Goal: Information Seeking & Learning: Check status

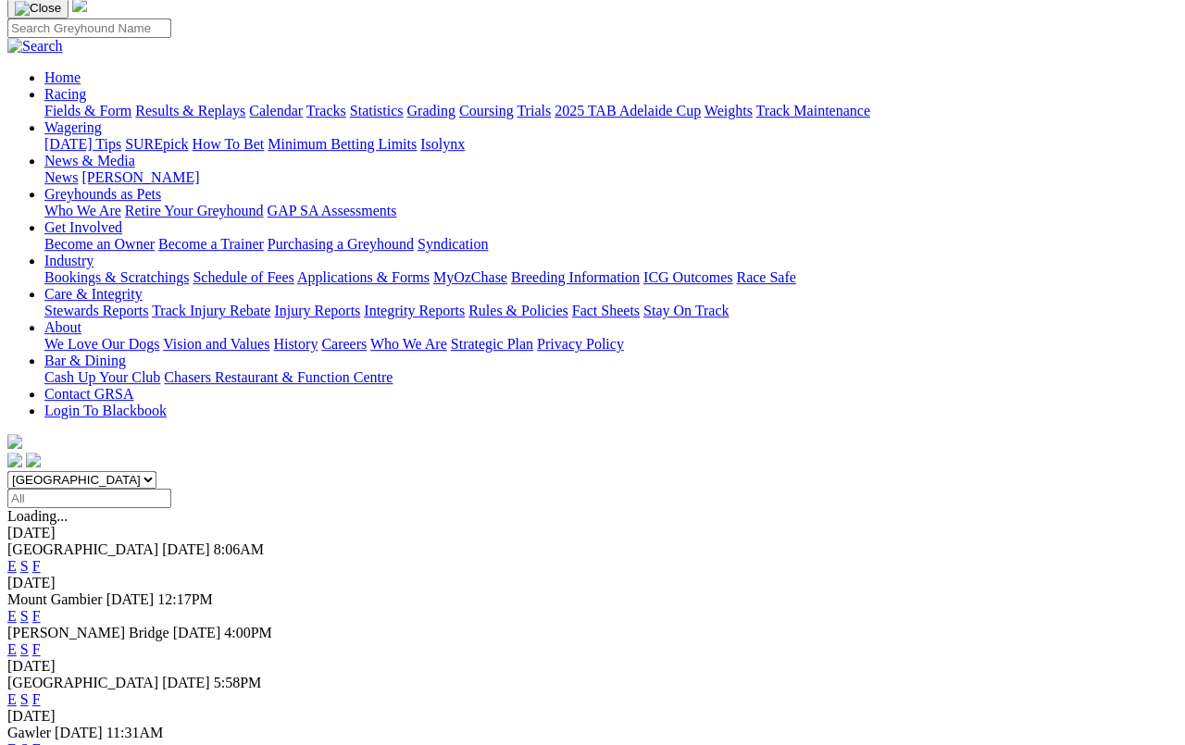
scroll to position [132, 0]
click at [41, 558] on link "F" at bounding box center [36, 566] width 8 height 16
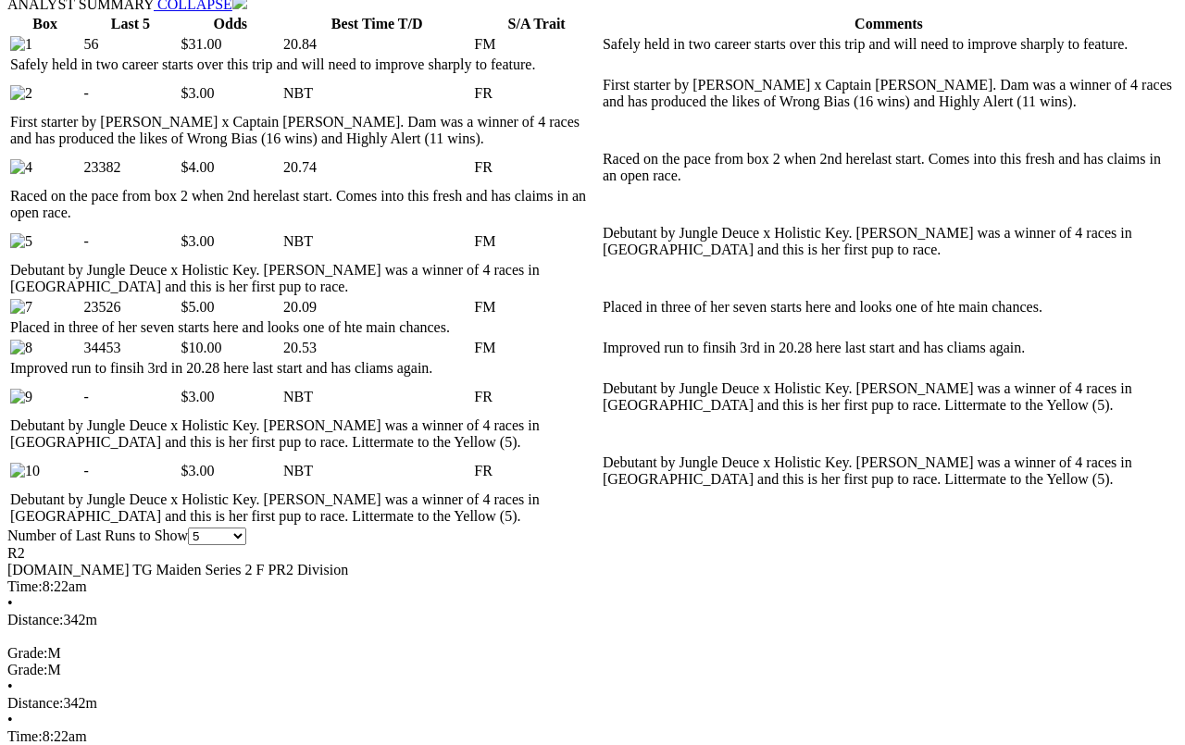
scroll to position [948, 0]
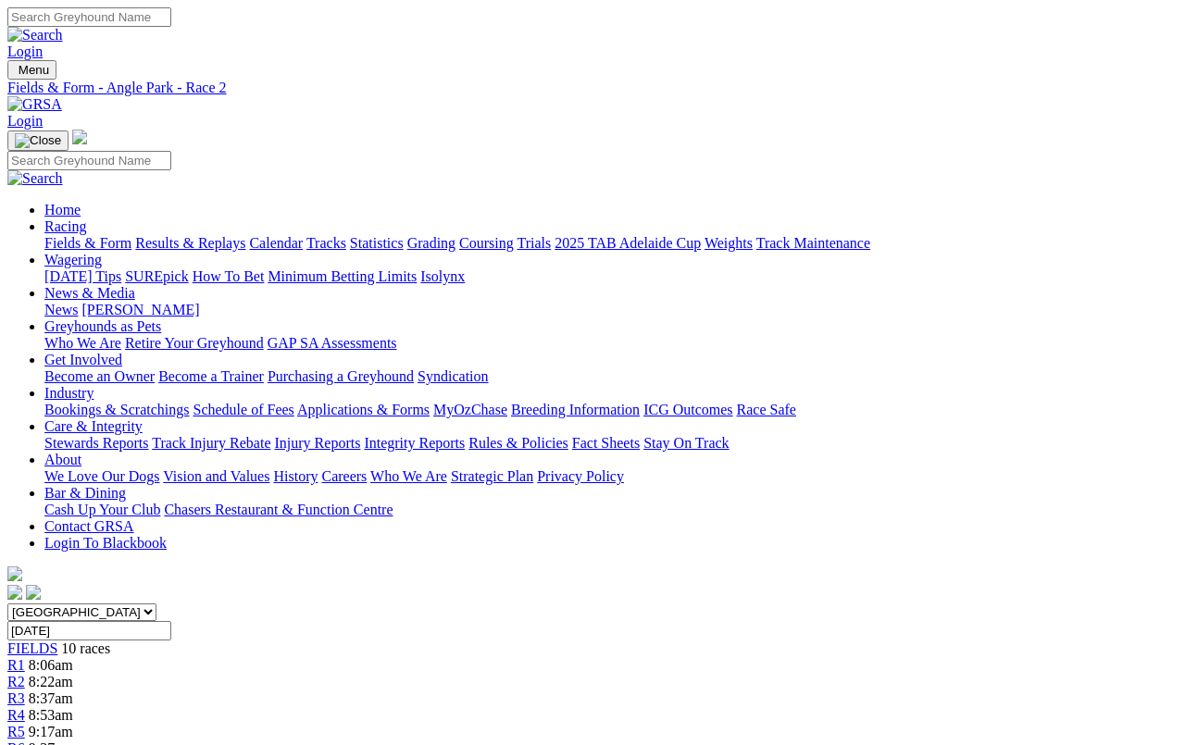
scroll to position [0, 1]
click at [80, 235] on link "Fields & Form" at bounding box center [87, 243] width 87 height 16
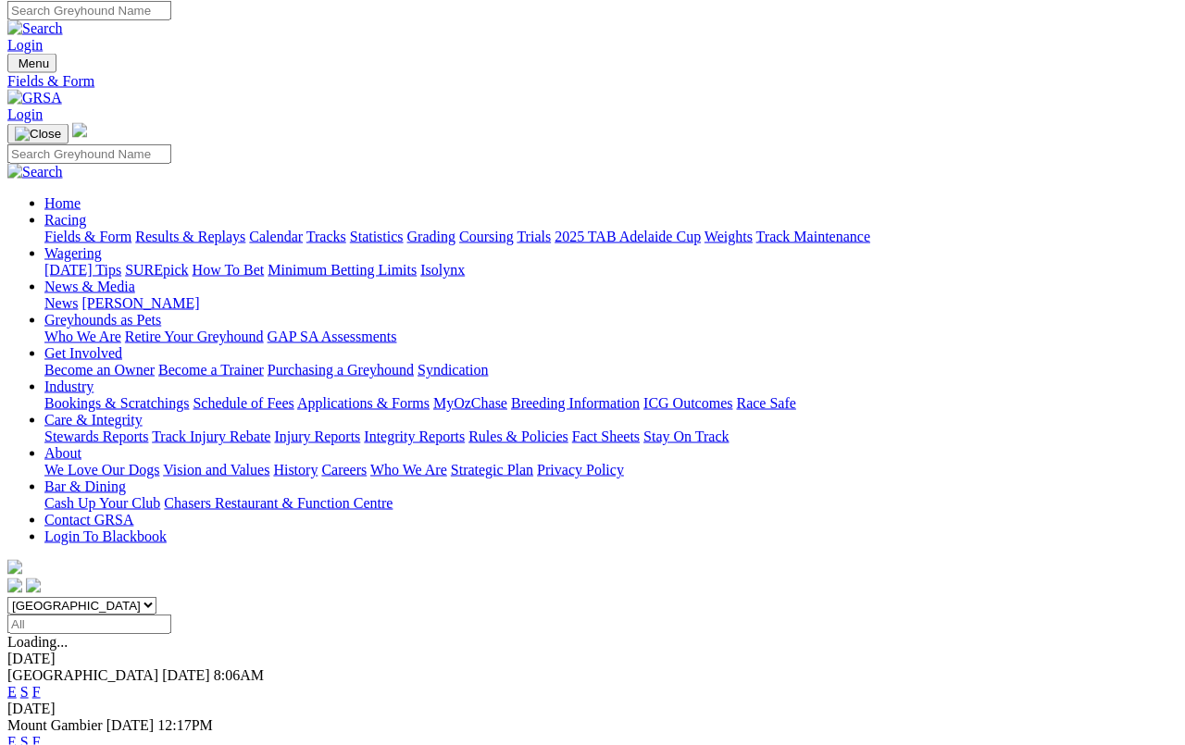
scroll to position [6, 0]
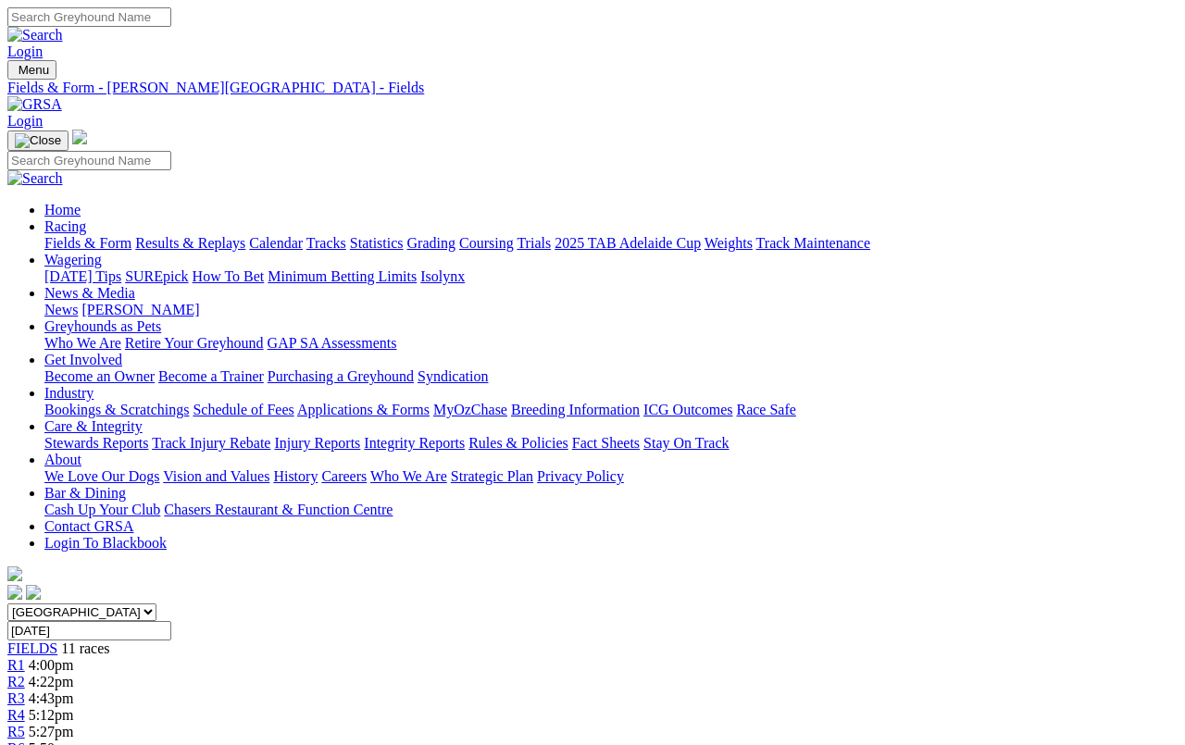
click at [64, 235] on link "Fields & Form" at bounding box center [87, 243] width 87 height 16
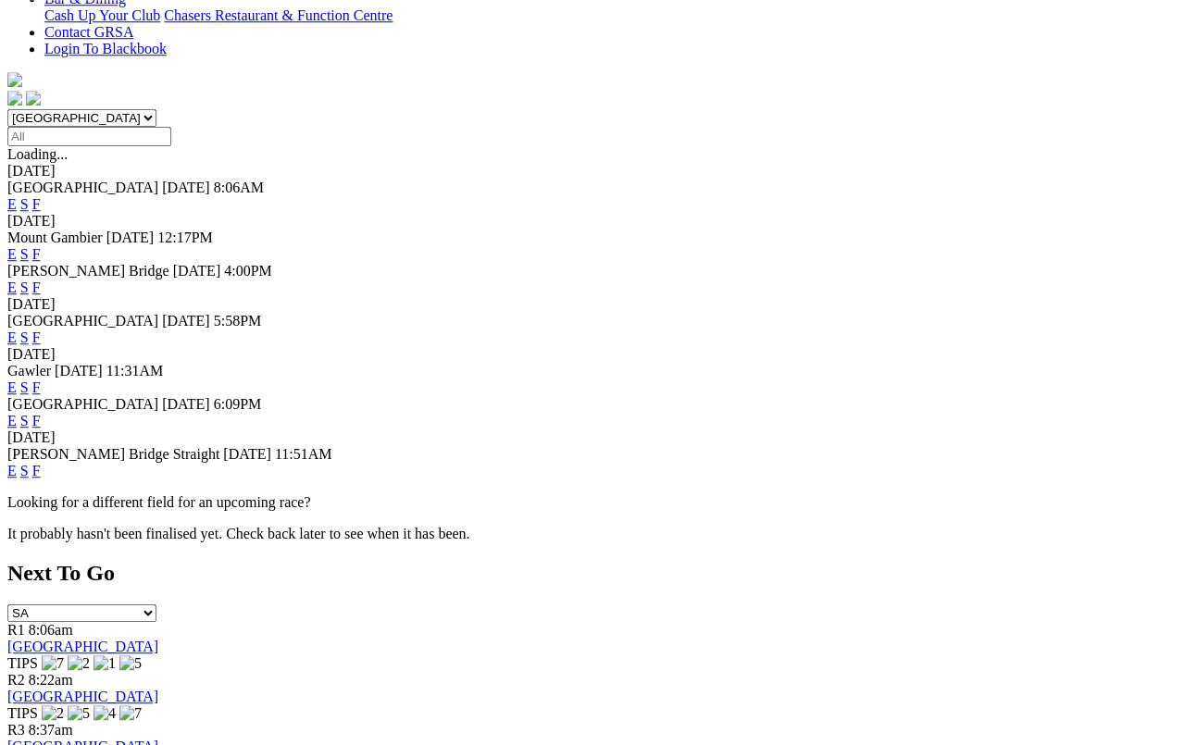
scroll to position [495, 0]
click at [41, 463] on link "F" at bounding box center [36, 471] width 8 height 16
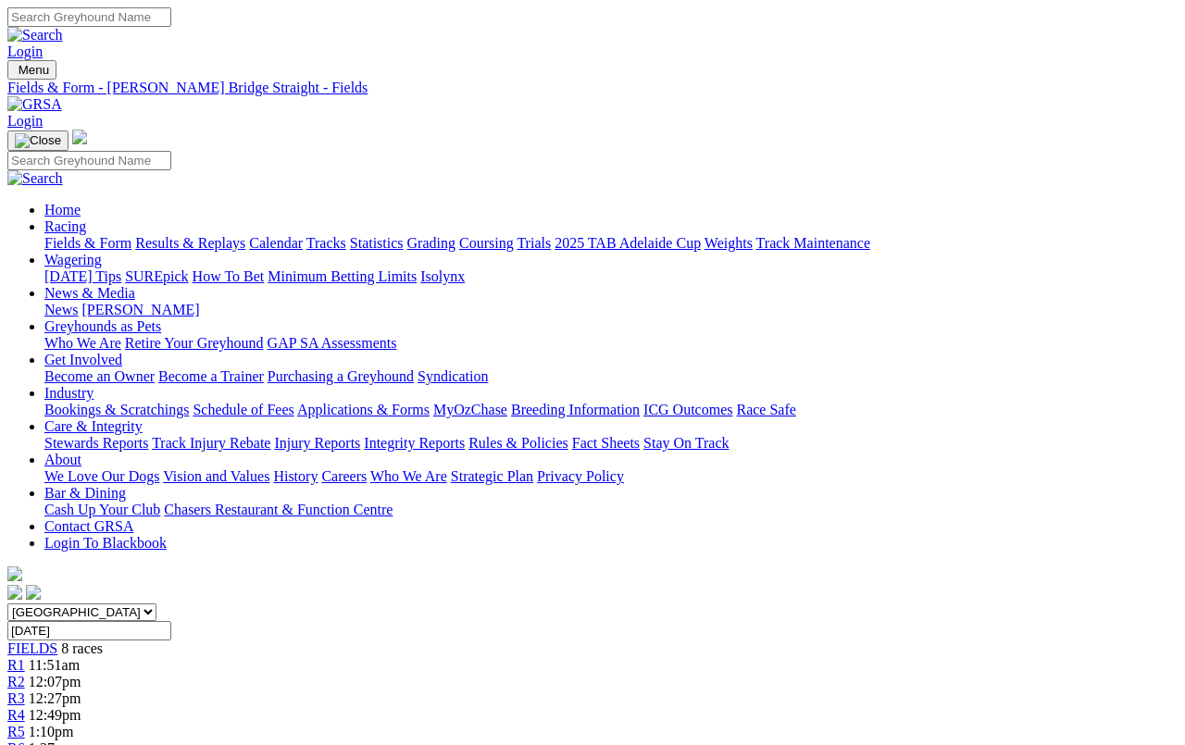
click at [73, 235] on link "Fields & Form" at bounding box center [87, 243] width 87 height 16
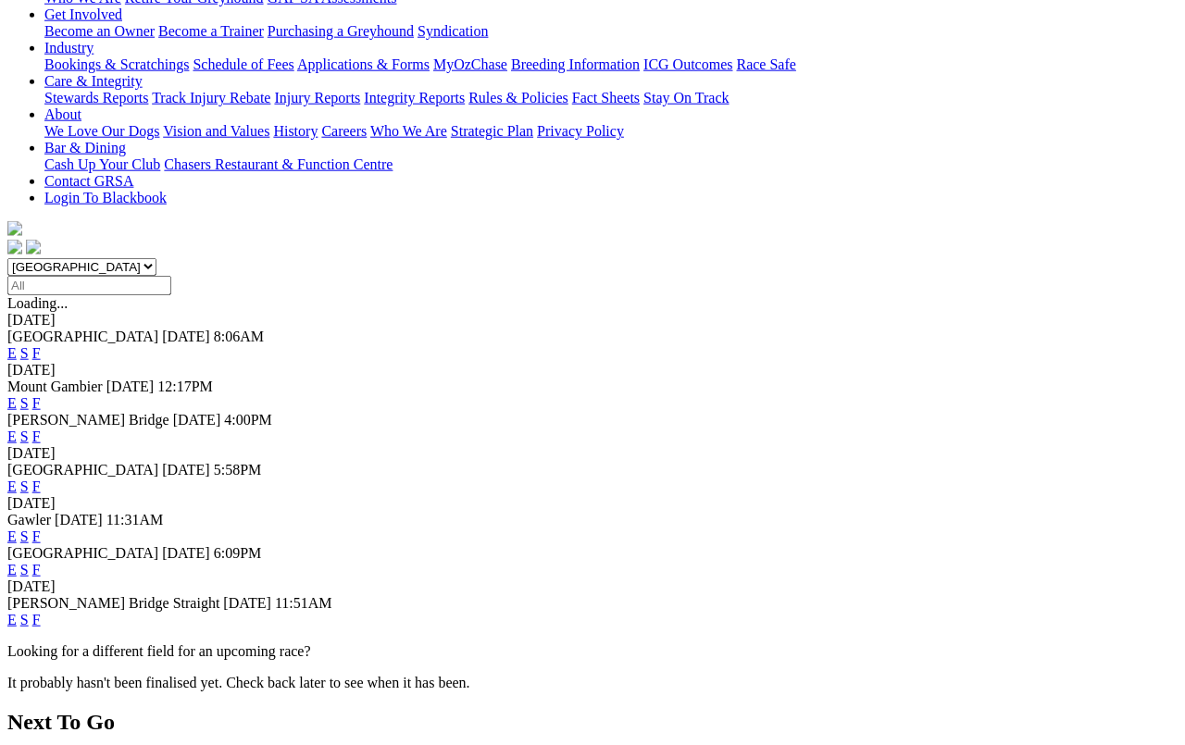
scroll to position [345, 0]
click at [41, 529] on link "F" at bounding box center [36, 537] width 8 height 16
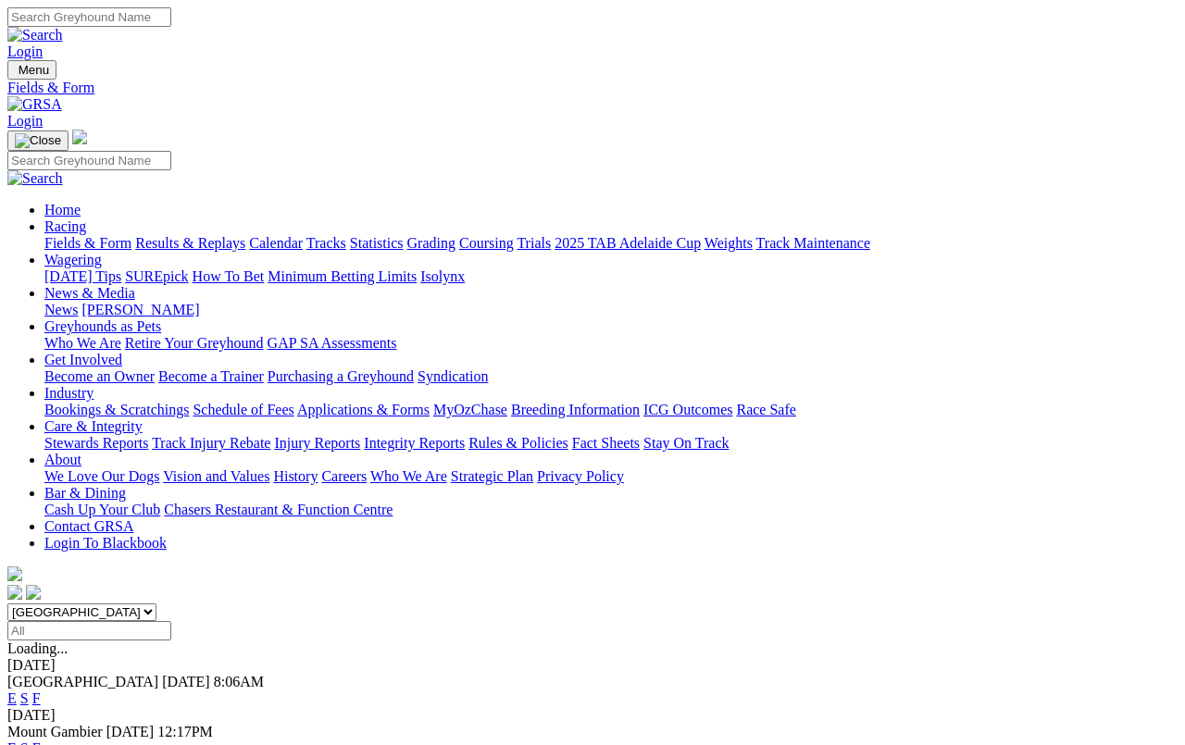
scroll to position [384, 0]
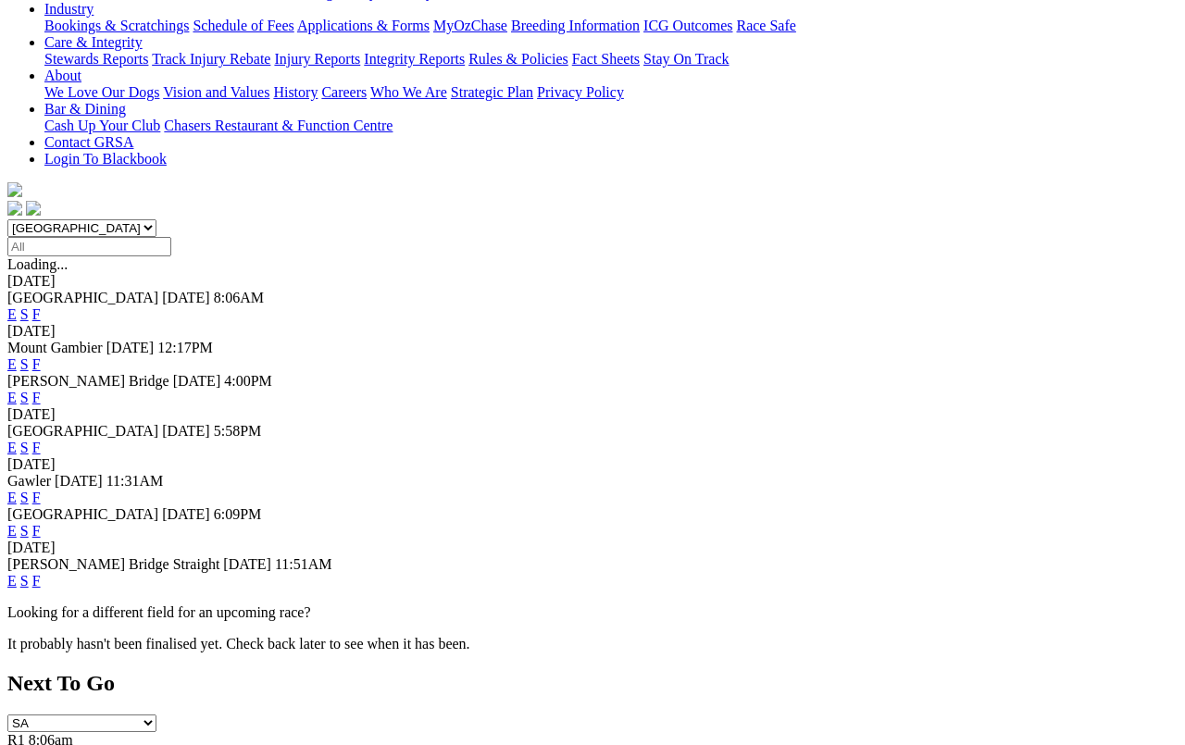
click at [41, 523] on link "F" at bounding box center [36, 531] width 8 height 16
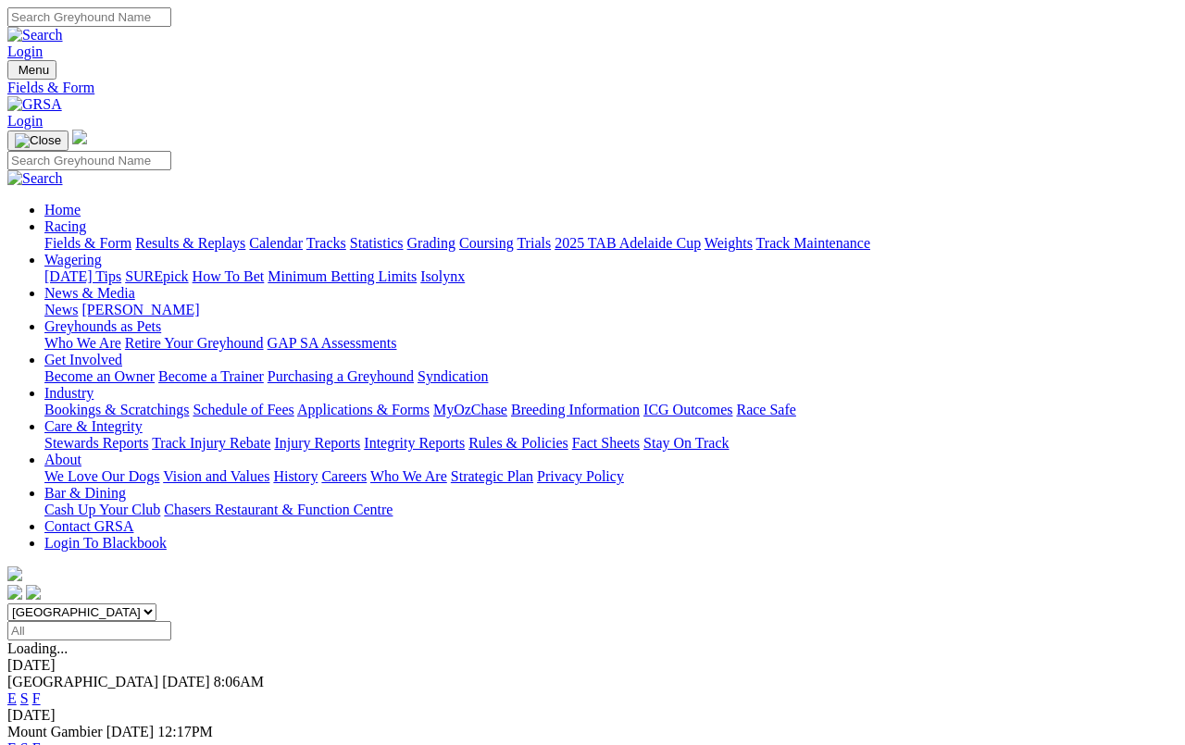
click at [235, 235] on link "Results & Replays" at bounding box center [190, 243] width 110 height 16
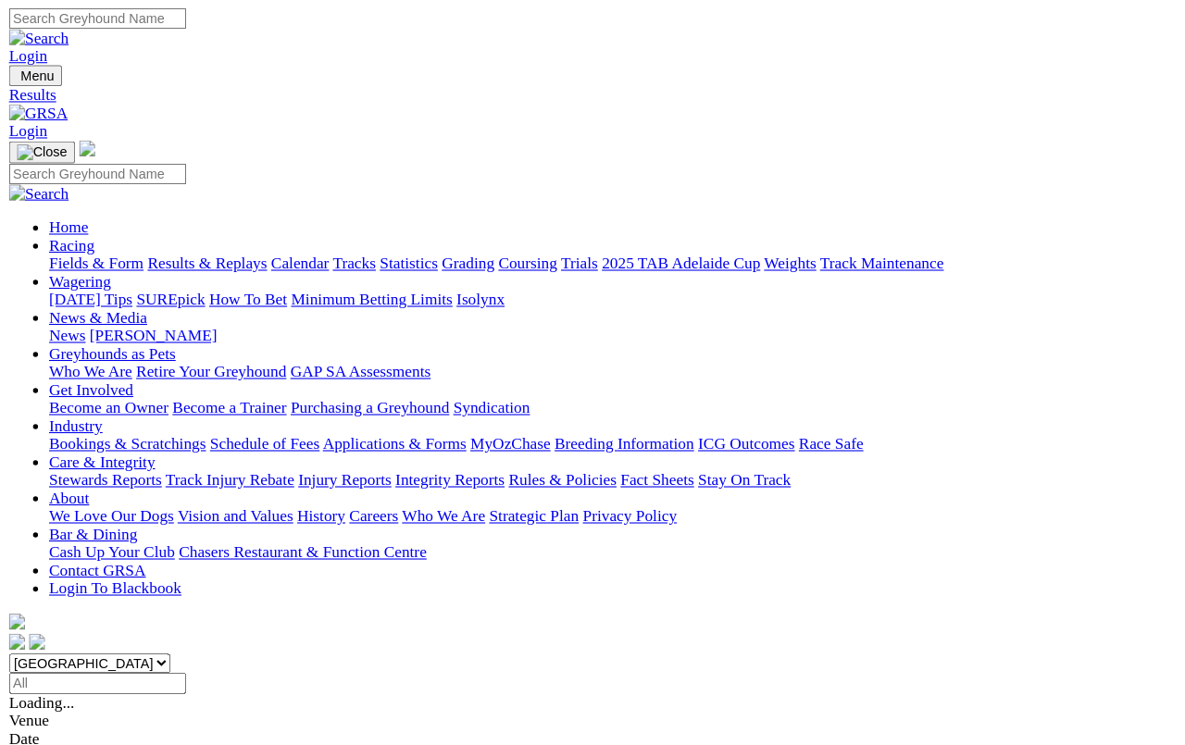
scroll to position [6, 0]
